Goal: Task Accomplishment & Management: Manage account settings

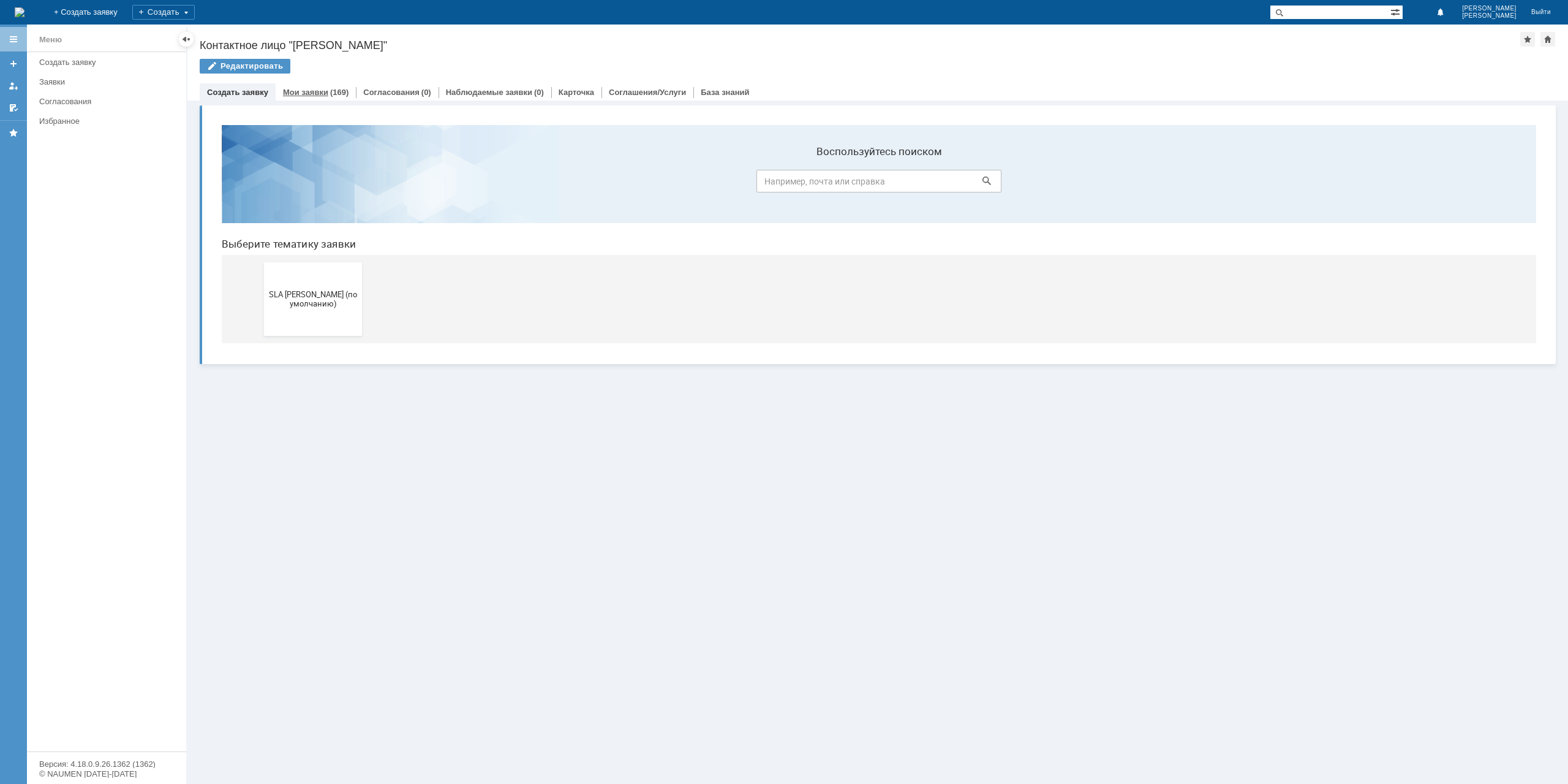
click at [324, 93] on link "Мои заявки" at bounding box center [305, 92] width 45 height 9
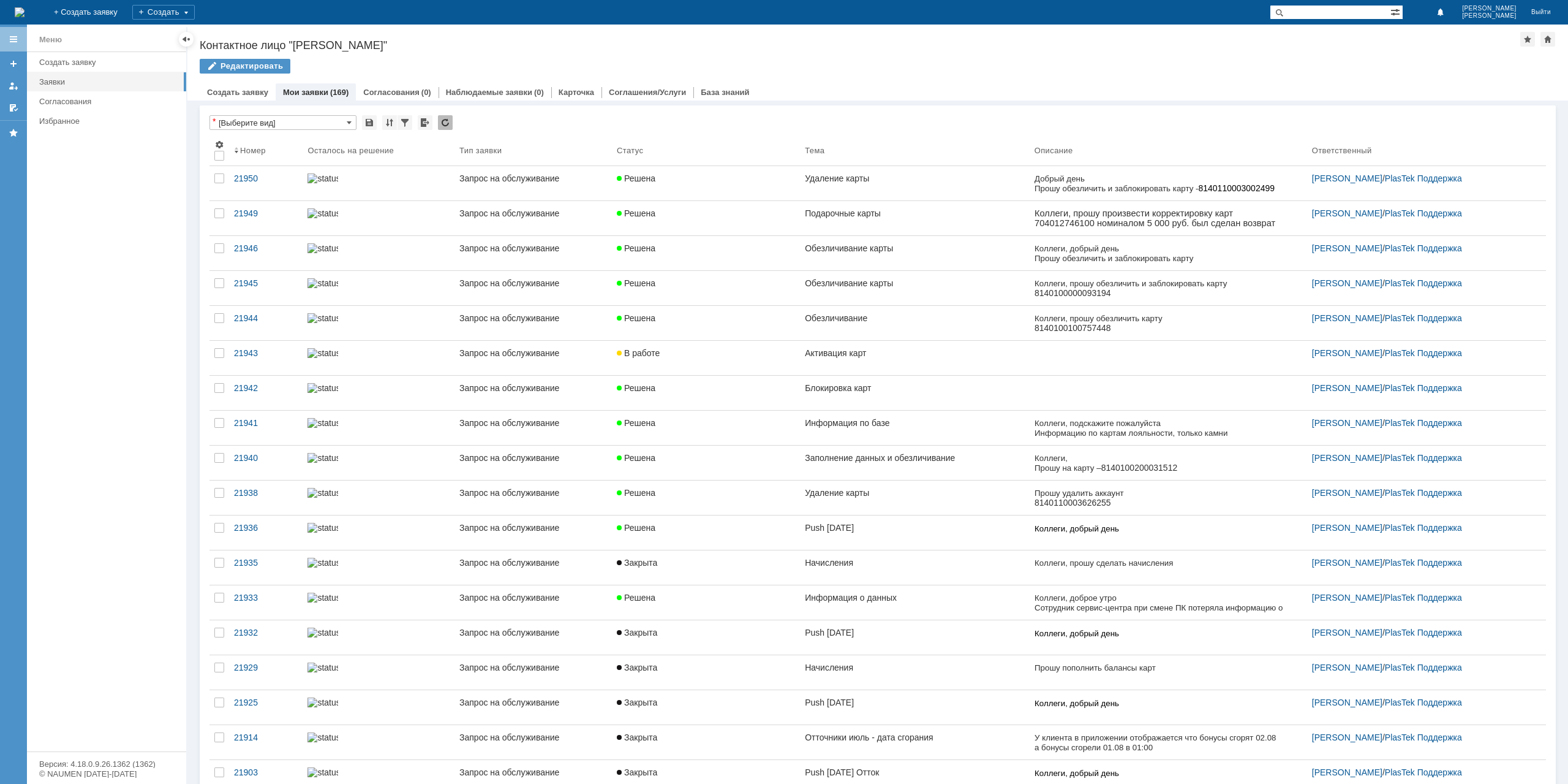
click at [893, 545] on link "Push [DATE]" at bounding box center [915, 533] width 230 height 34
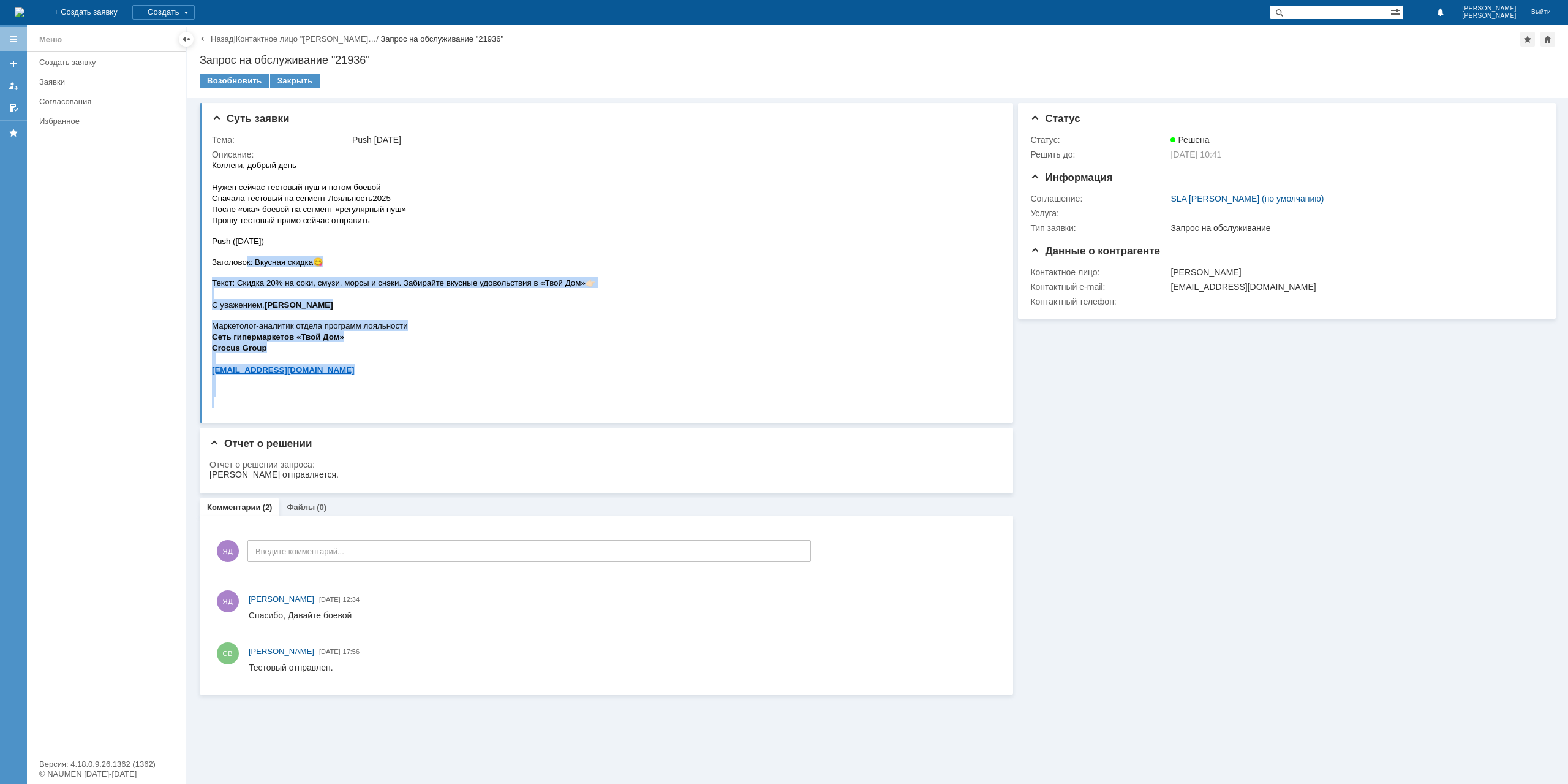
drag, startPoint x: 599, startPoint y: 285, endPoint x: 243, endPoint y: 264, distance: 356.6
click at [244, 264] on html "Коллеги, добрый день Нужен сейчас тестовый пуш и потом боевой Сначала тестовый …" at bounding box center [602, 283] width 783 height 249
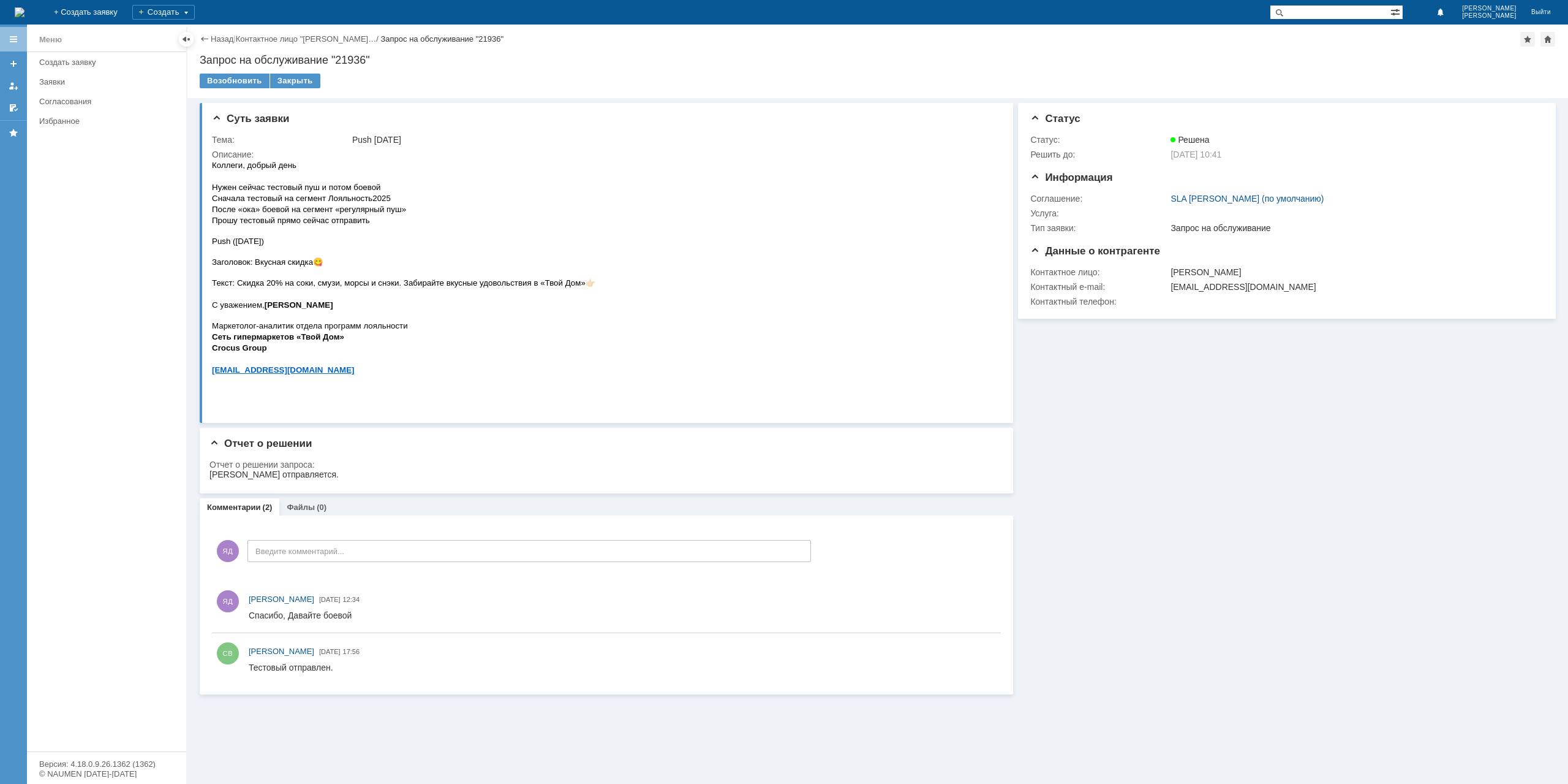
click at [216, 245] on span "Push ([DATE])" at bounding box center [237, 241] width 52 height 9
drag, startPoint x: 422, startPoint y: 400, endPoint x: 271, endPoint y: 251, distance: 212.1
drag, startPoint x: 214, startPoint y: 262, endPoint x: 593, endPoint y: 283, distance: 379.6
click at [593, 283] on div "Коллеги, добрый день Нужен сейчас тестовый пуш и потом боевой Сначала тестовый …" at bounding box center [404, 283] width 384 height 249
copy div "Заголовок: Вкусная скидка 😋 Текст: Скидка 20% на соки, смузи, морсы и снэки. За…"
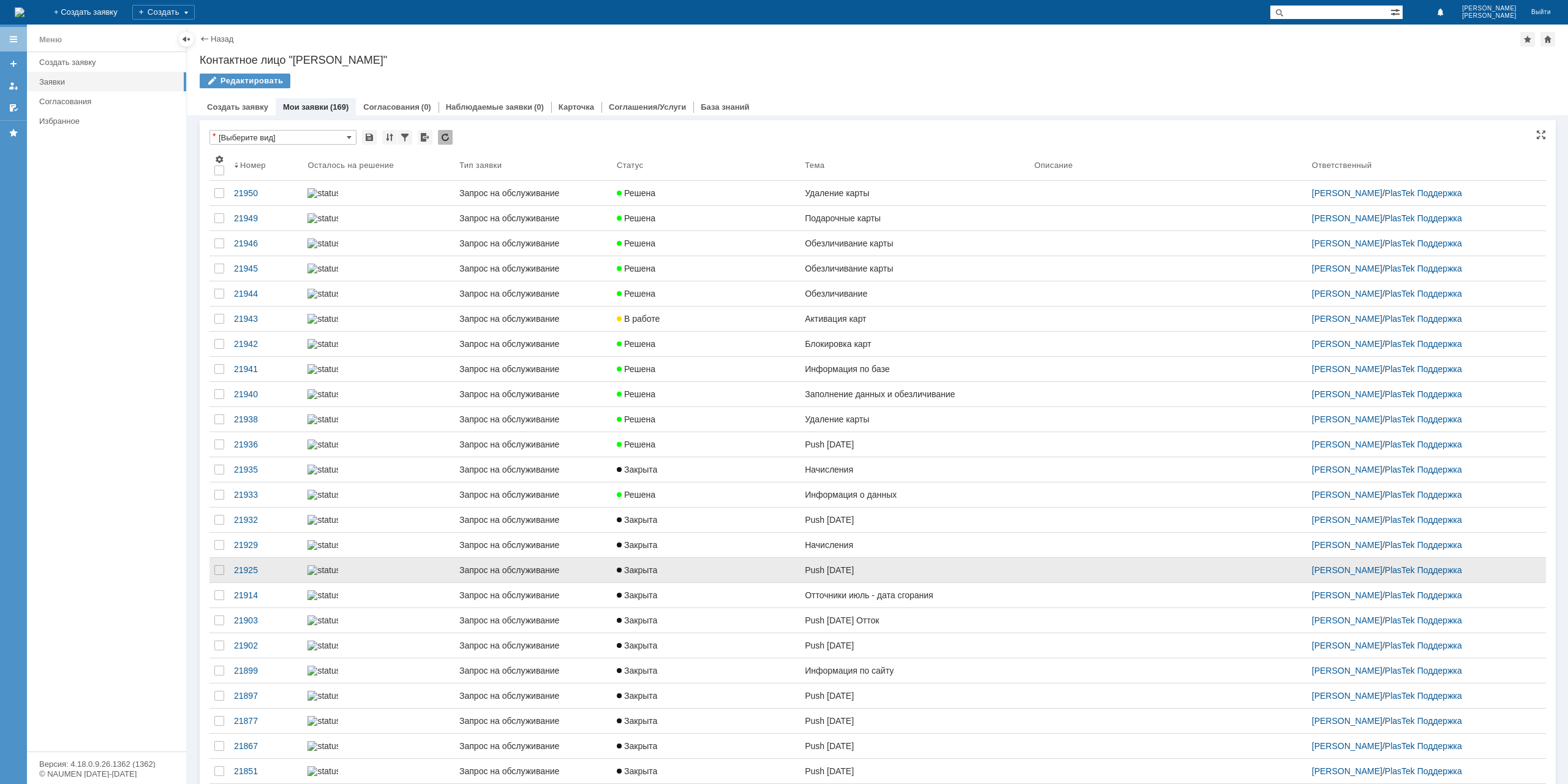
click at [881, 582] on link "Push [DATE]" at bounding box center [915, 570] width 230 height 25
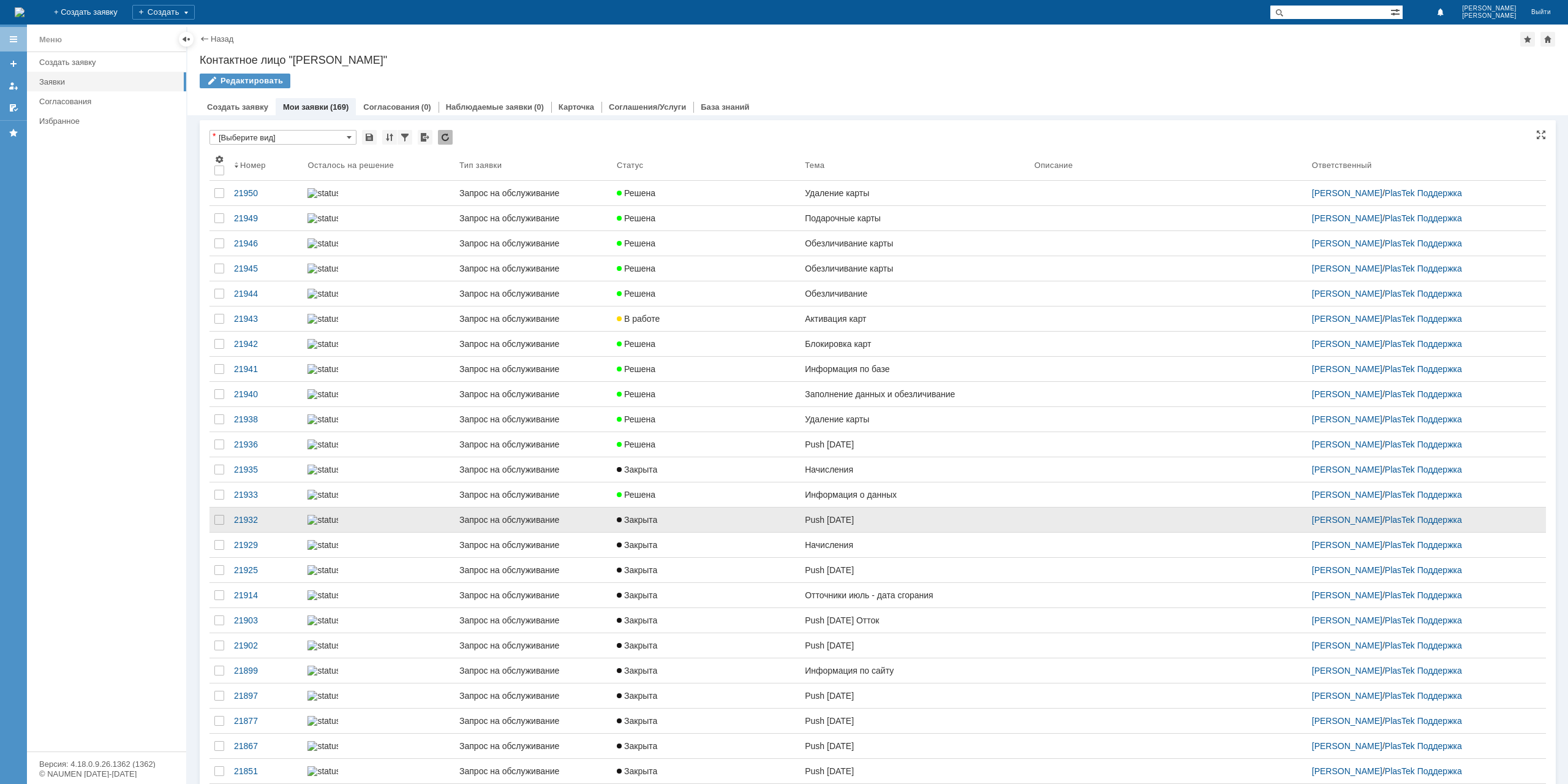
click at [901, 525] on div "Push [DATE]" at bounding box center [915, 520] width 220 height 10
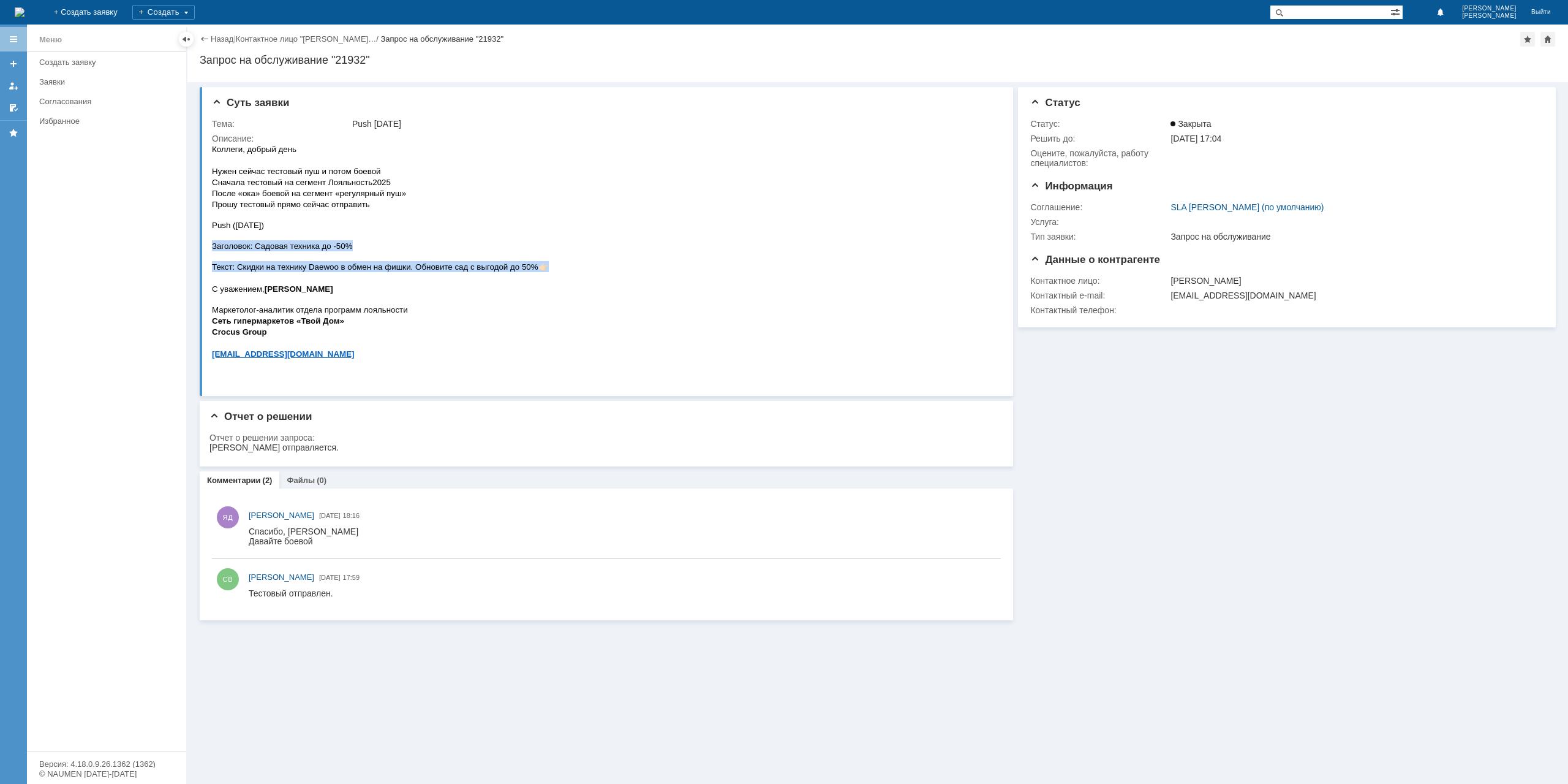
drag, startPoint x: 213, startPoint y: 244, endPoint x: 548, endPoint y: 269, distance: 335.9
click at [548, 269] on div "Коллеги, добрый день Нужен сейчас тестовый пуш и потом боевой Сначала тестовый …" at bounding box center [380, 262] width 337 height 238
copy div "Заголовок: Садовая техника до -50% Текст: Скидки на технику Daewoo в обмен на ф…"
